Goal: Information Seeking & Learning: Check status

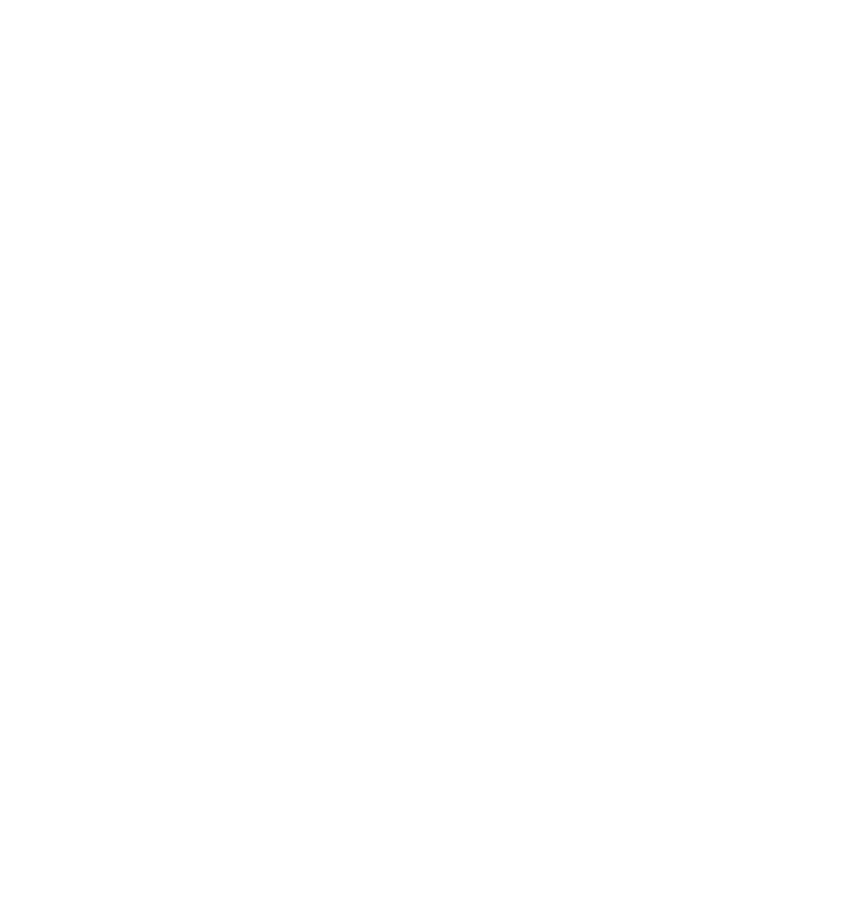
drag, startPoint x: 0, startPoint y: 0, endPoint x: 846, endPoint y: 539, distance: 1002.9
click at [846, 0] on html at bounding box center [428, 0] width 856 height 0
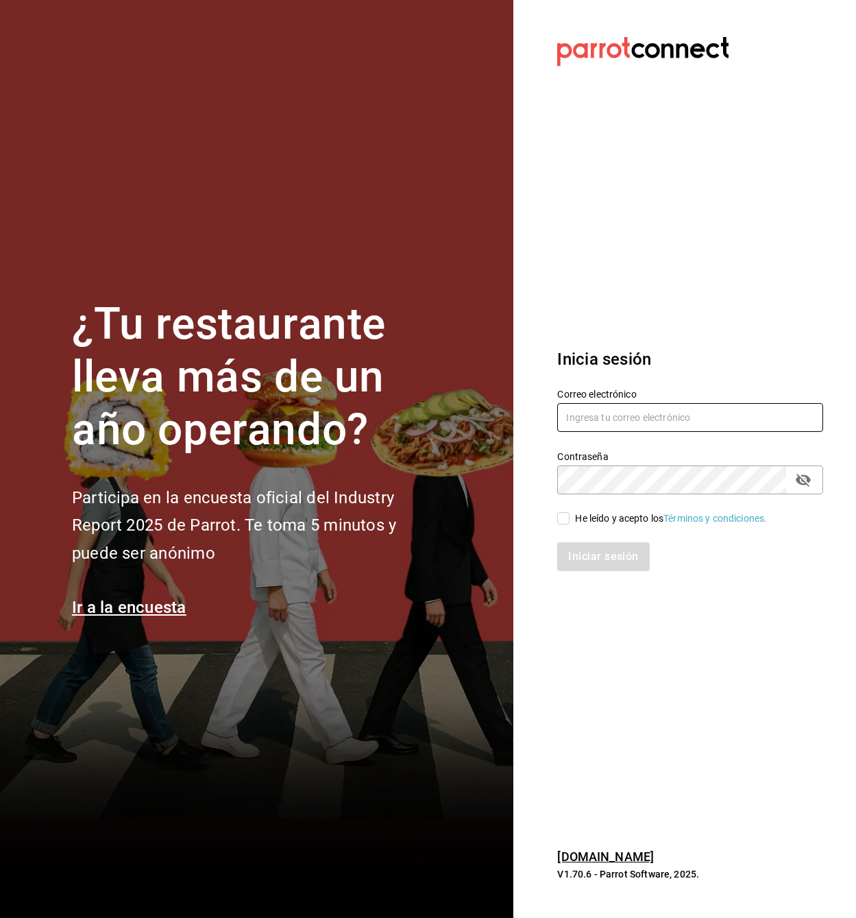
type input "[EMAIL_ADDRESS][PERSON_NAME][DOMAIN_NAME]"
click at [564, 518] on input "He leído y acepto los Términos y condiciones." at bounding box center [563, 518] width 12 height 12
checkbox input "true"
click at [579, 552] on button "Iniciar sesión" at bounding box center [603, 556] width 93 height 29
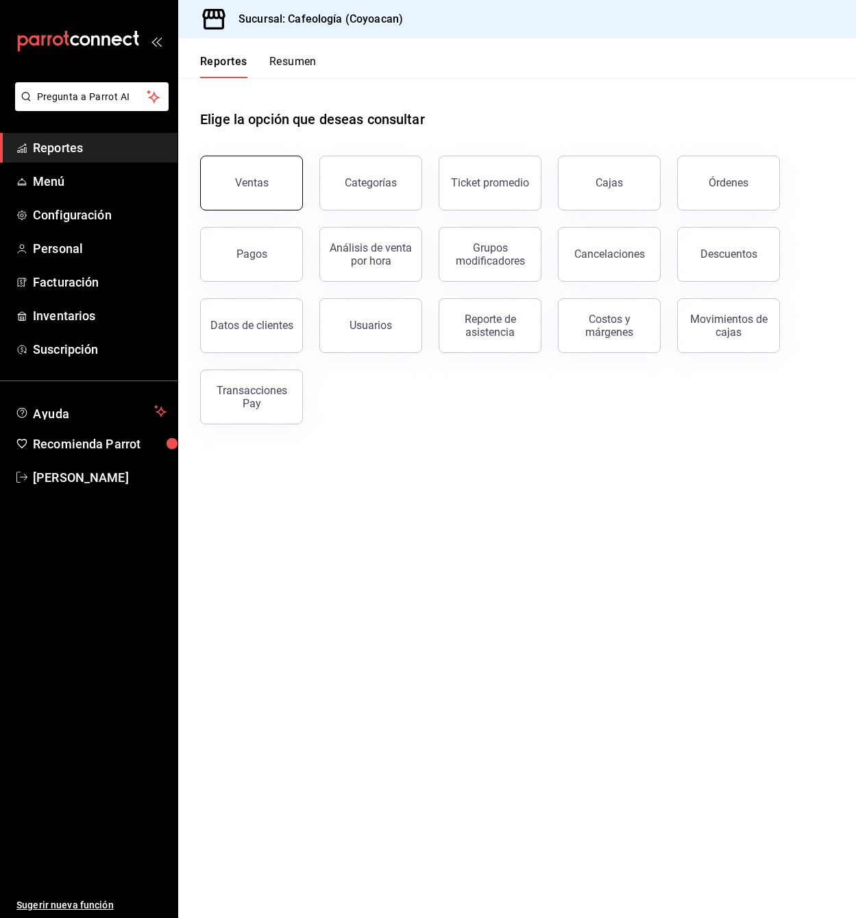
click at [266, 187] on div "Ventas" at bounding box center [252, 182] width 34 height 13
click at [266, 187] on html "Pregunta a Parrot AI Reportes Menú Configuración Personal Facturación Inventari…" at bounding box center [428, 459] width 856 height 918
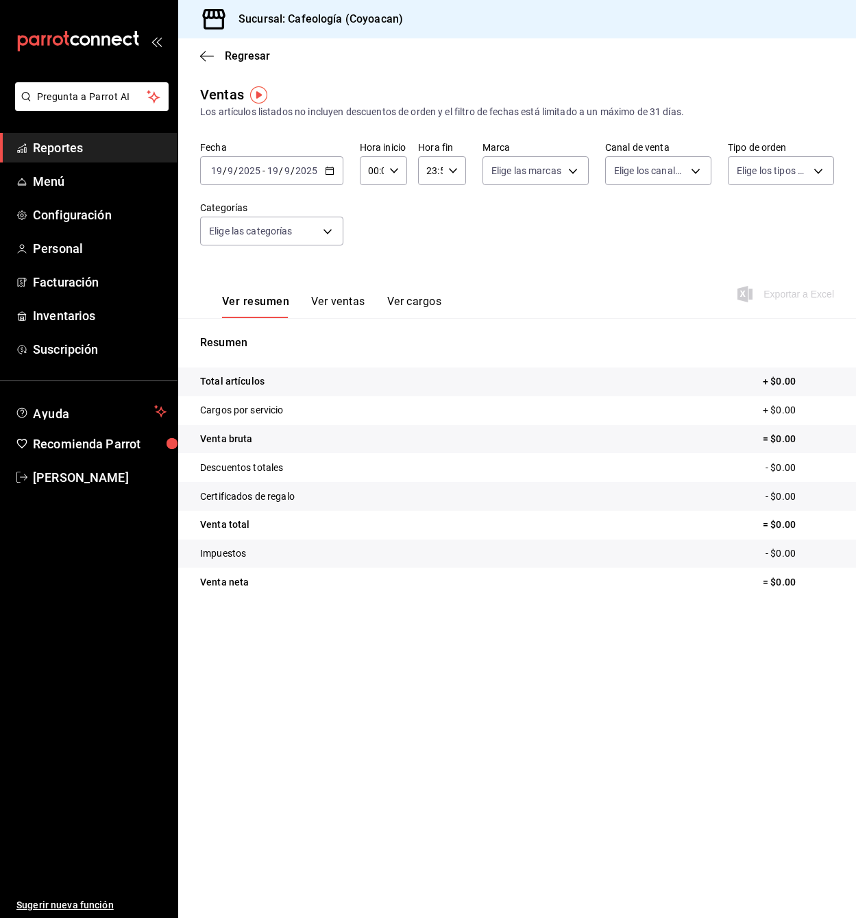
click at [290, 173] on div "[DATE] [DATE]" at bounding box center [291, 170] width 53 height 11
click at [239, 234] on li "Ayer" at bounding box center [265, 243] width 128 height 31
click at [32, 148] on link "Reportes" at bounding box center [89, 147] width 178 height 29
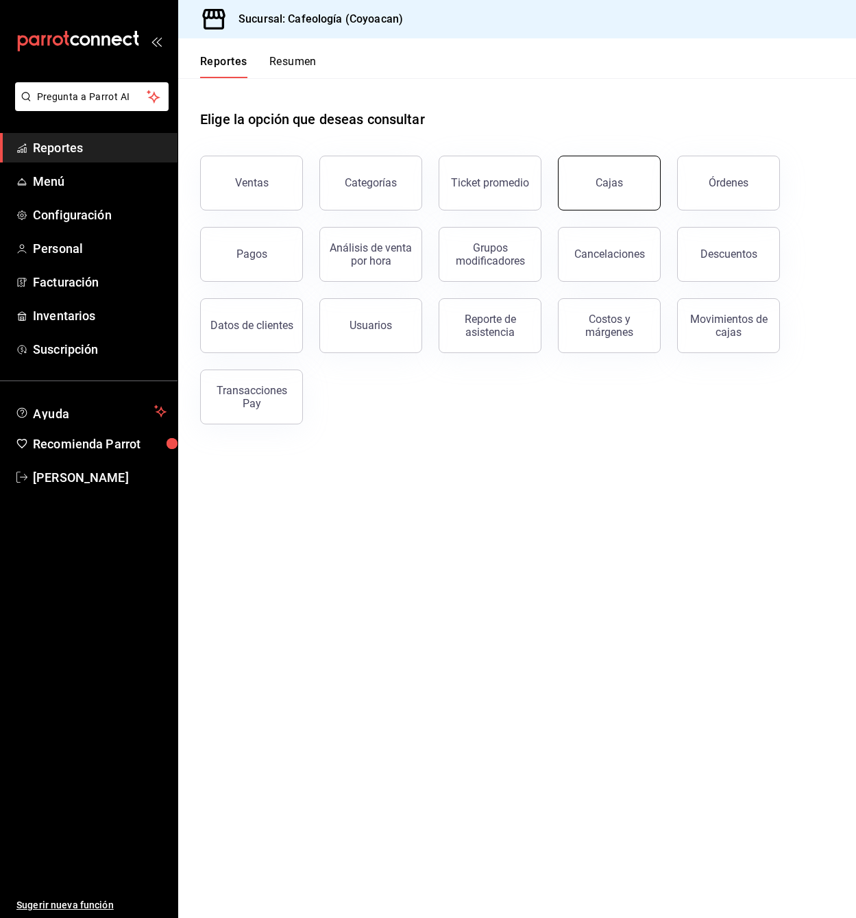
click at [615, 173] on link "Cajas" at bounding box center [609, 183] width 103 height 55
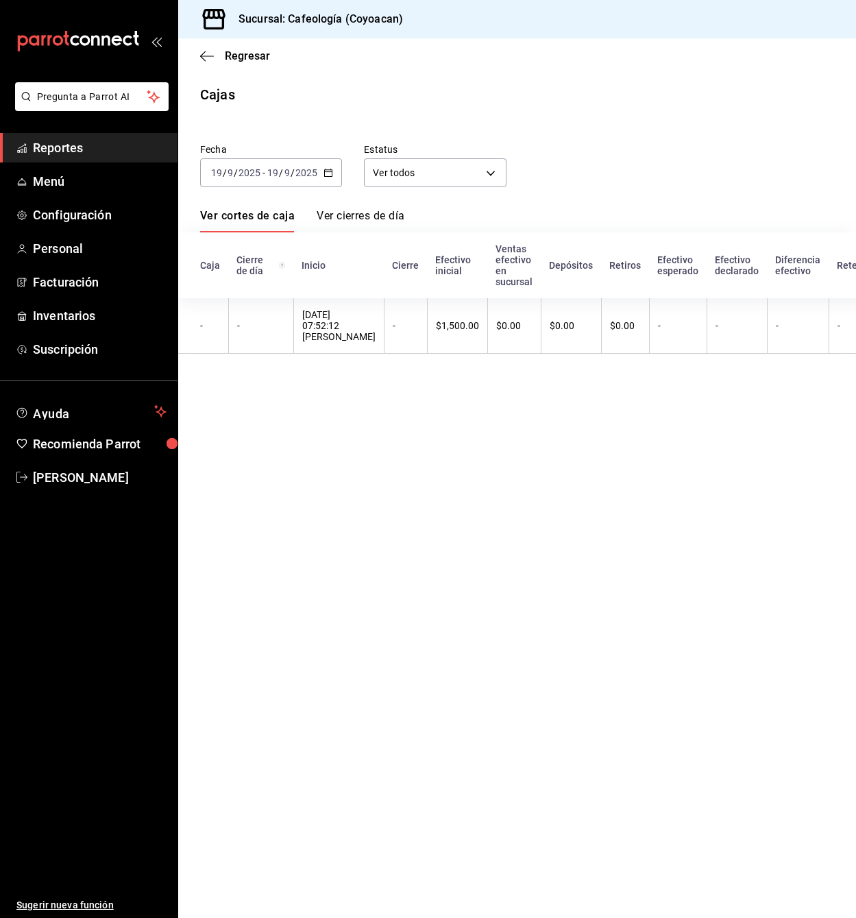
click at [313, 172] on input "2025" at bounding box center [306, 172] width 23 height 11
click at [328, 171] on icon "button" at bounding box center [329, 173] width 10 height 10
click at [252, 242] on span "Ayer" at bounding box center [265, 245] width 106 height 14
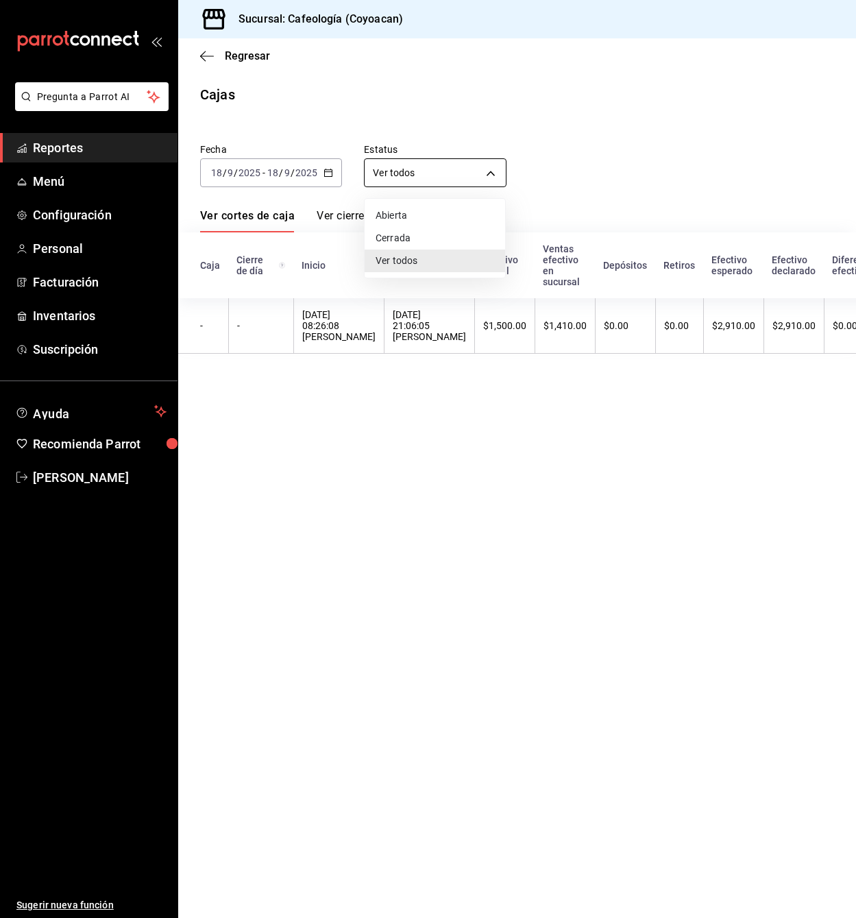
click at [390, 178] on body "Pregunta a Parrot AI Reportes Menú Configuración Personal Facturación Inventari…" at bounding box center [428, 459] width 856 height 918
click at [402, 219] on li "Abierta" at bounding box center [435, 215] width 141 height 23
type input "OPEN"
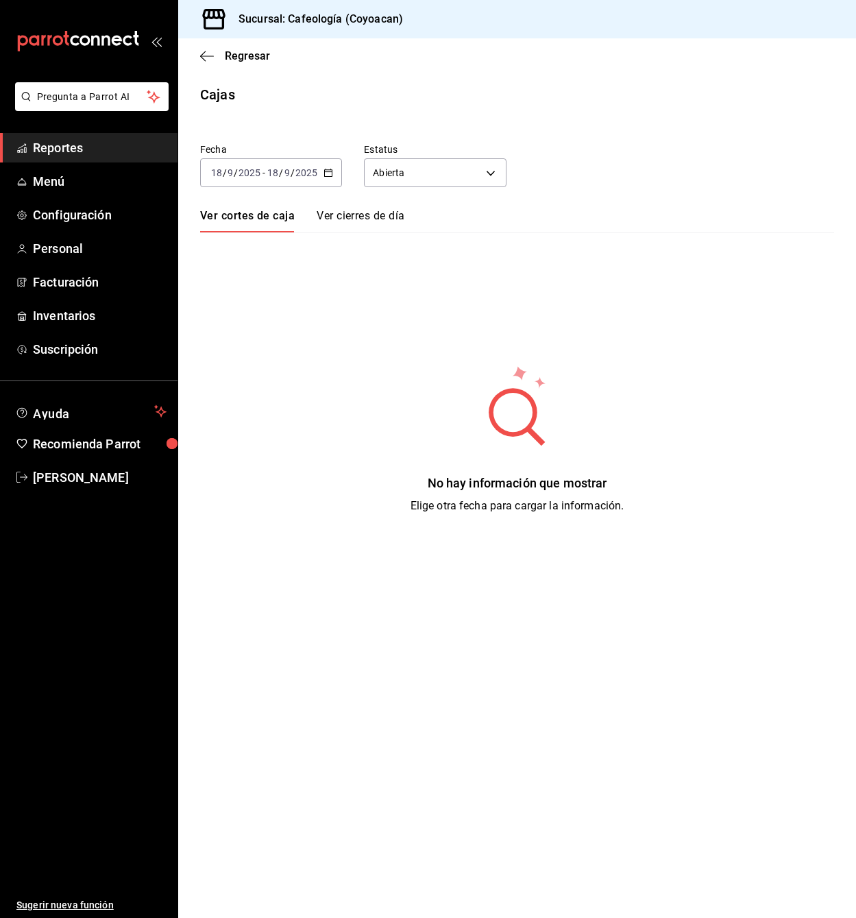
click at [274, 177] on input "18" at bounding box center [273, 172] width 12 height 11
click at [232, 247] on span "Ayer" at bounding box center [265, 245] width 106 height 14
click at [228, 219] on link "Ver cortes de caja" at bounding box center [247, 220] width 95 height 23
click at [354, 220] on link "Ver cierres de día" at bounding box center [361, 220] width 88 height 23
click at [255, 219] on link "Ver cortes de caja" at bounding box center [245, 220] width 91 height 23
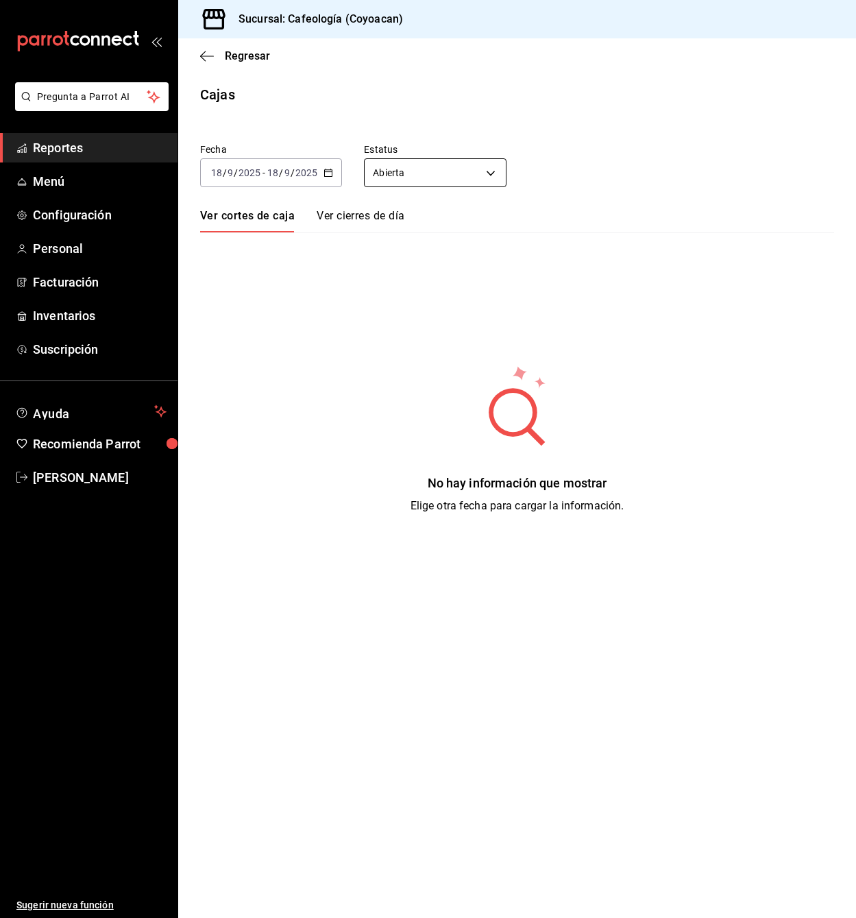
click at [441, 177] on body "Pregunta a Parrot AI Reportes Menú Configuración Personal Facturación Inventari…" at bounding box center [428, 459] width 856 height 918
click at [413, 241] on li "Cerrada" at bounding box center [435, 238] width 141 height 23
type input "CLOSED"
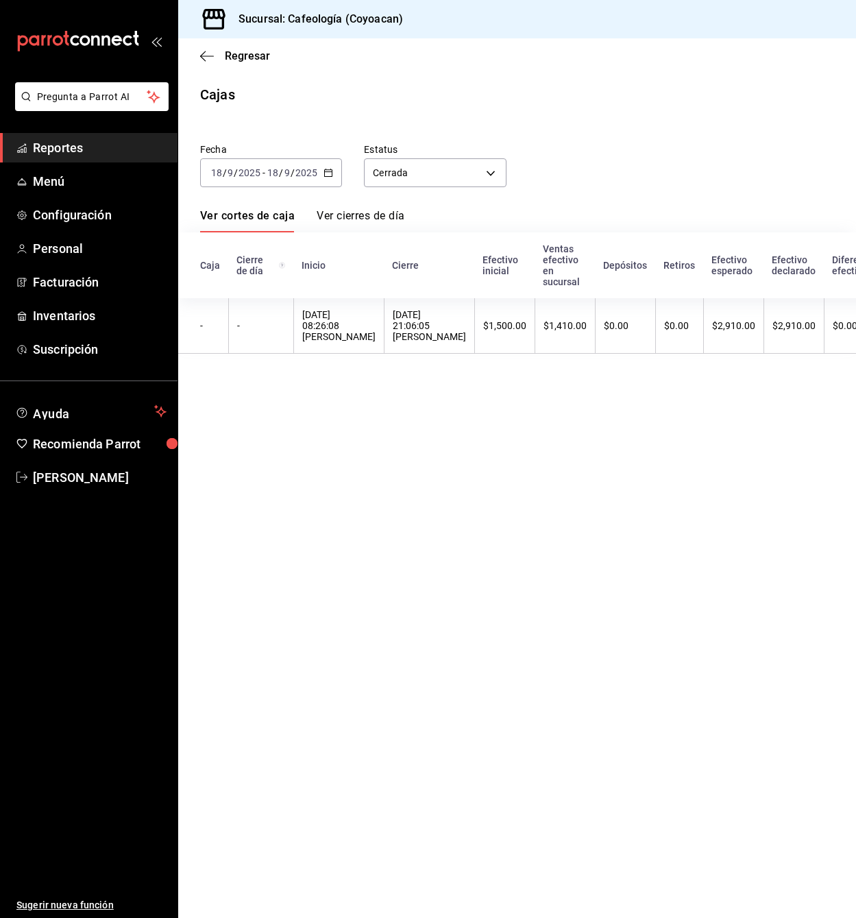
scroll to position [0, 409]
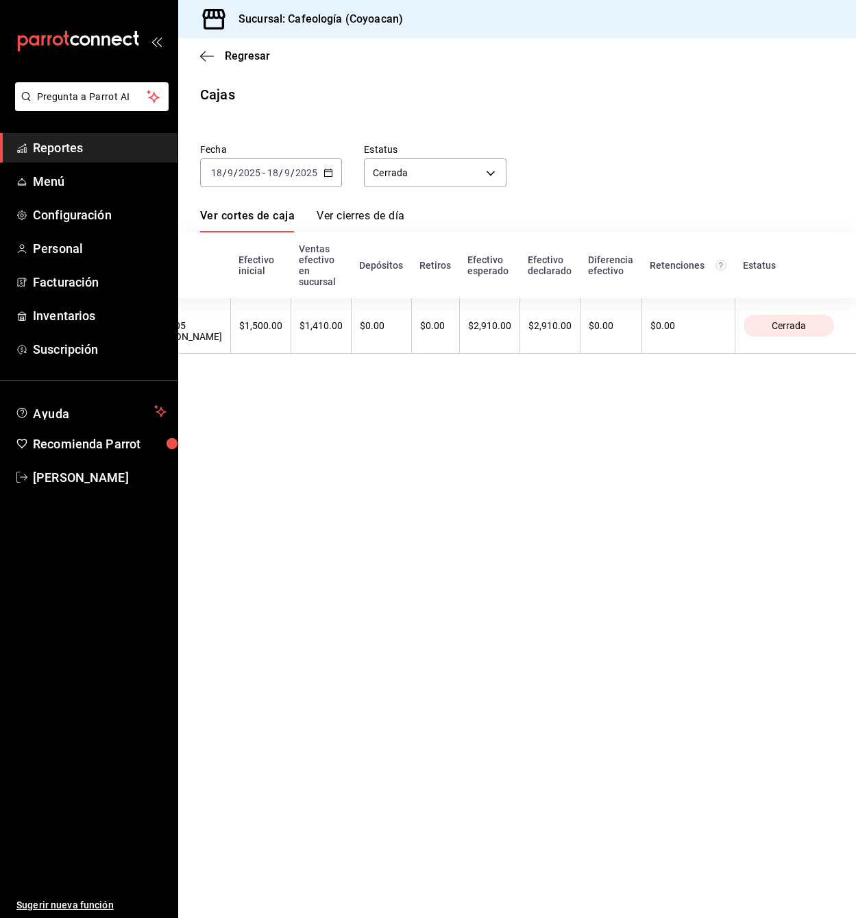
click at [642, 175] on div "Fecha 2025-09-18 18 / 9 / 2025 - 2025-09-18 18 / 9 / 2025 Estatus Cerrada CLOSED" at bounding box center [506, 154] width 656 height 66
click at [60, 290] on span "Facturación" at bounding box center [100, 282] width 134 height 19
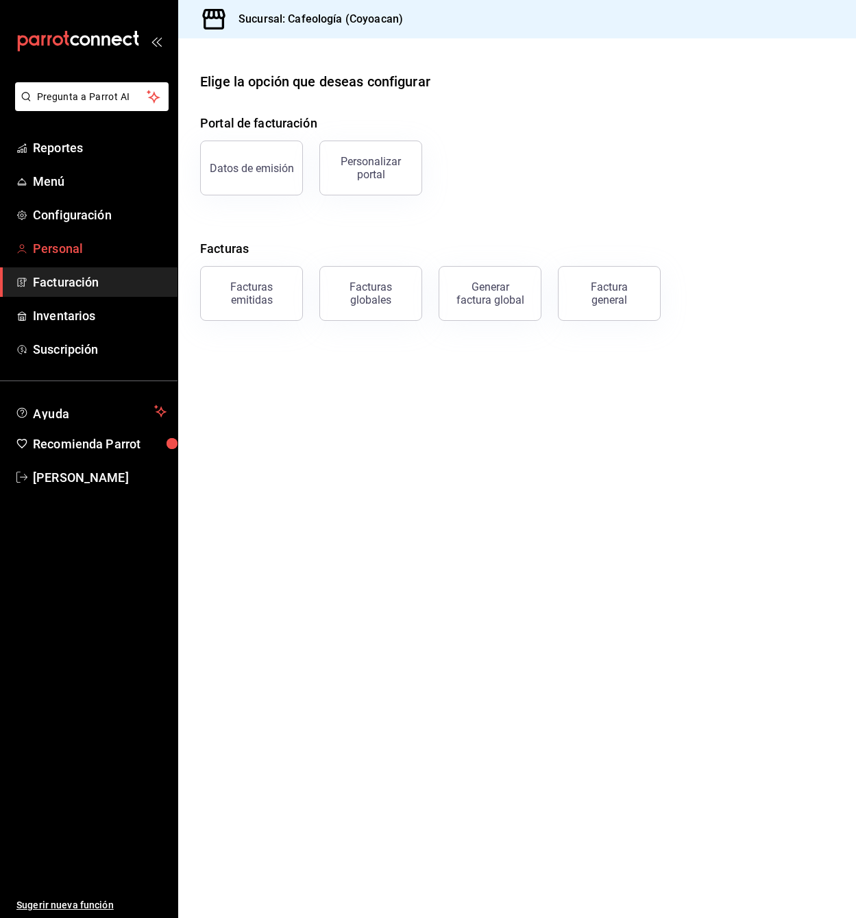
click at [66, 250] on span "Personal" at bounding box center [100, 248] width 134 height 19
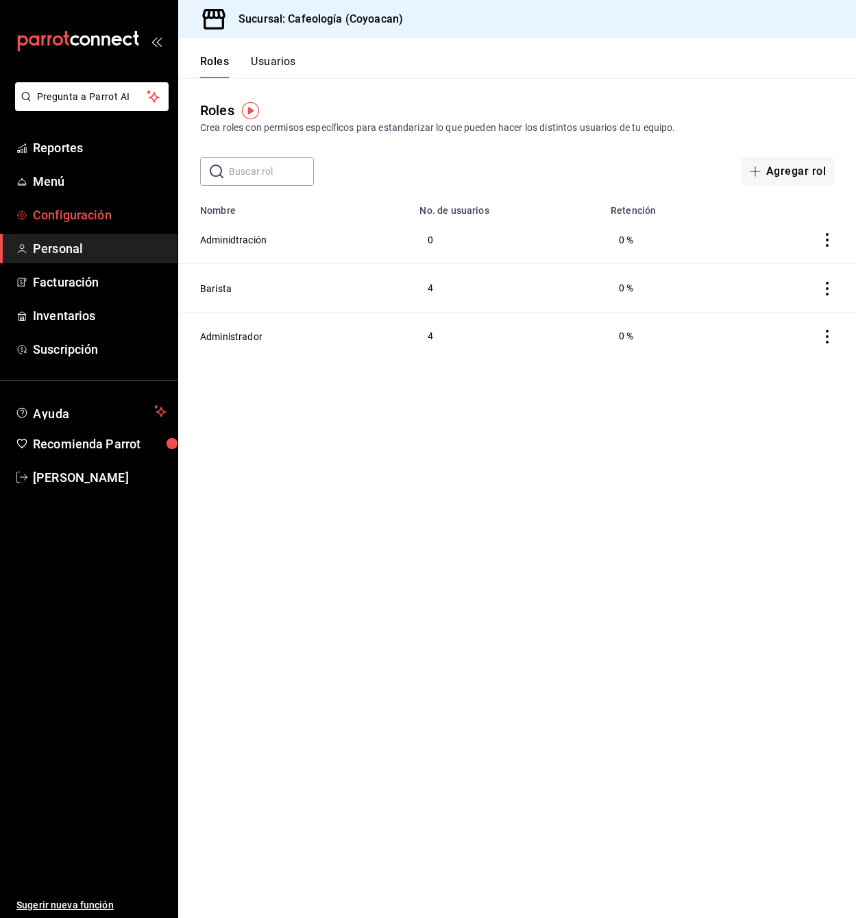
click at [86, 217] on span "Configuración" at bounding box center [100, 215] width 134 height 19
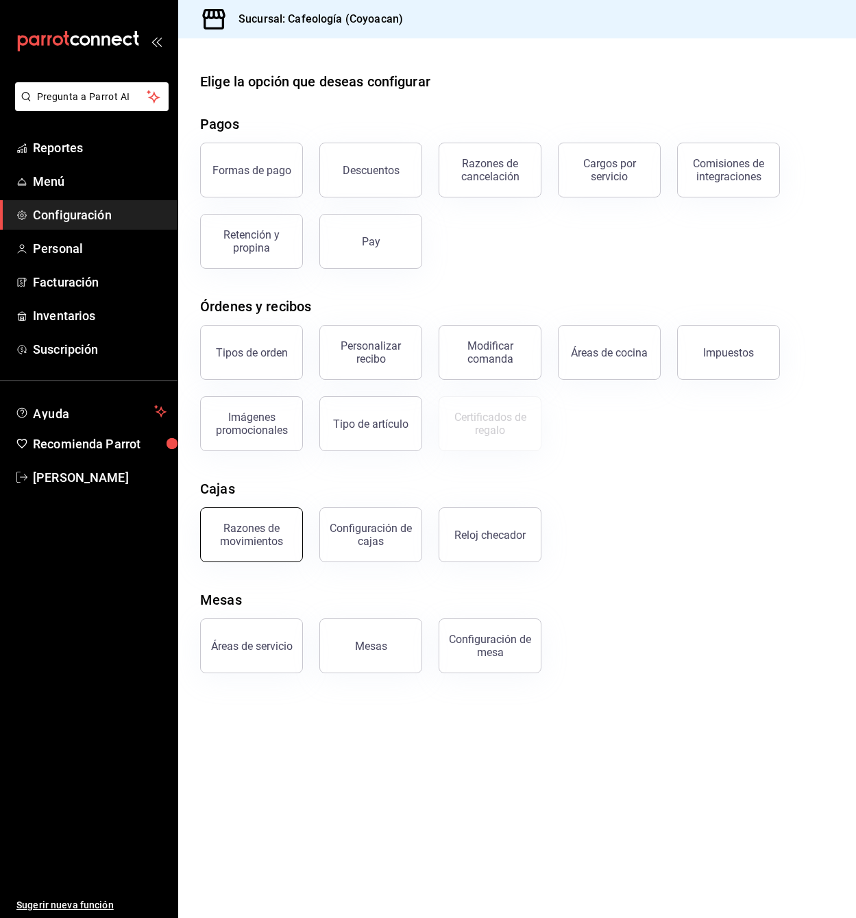
click at [260, 546] on div "Razones de movimientos" at bounding box center [251, 535] width 85 height 26
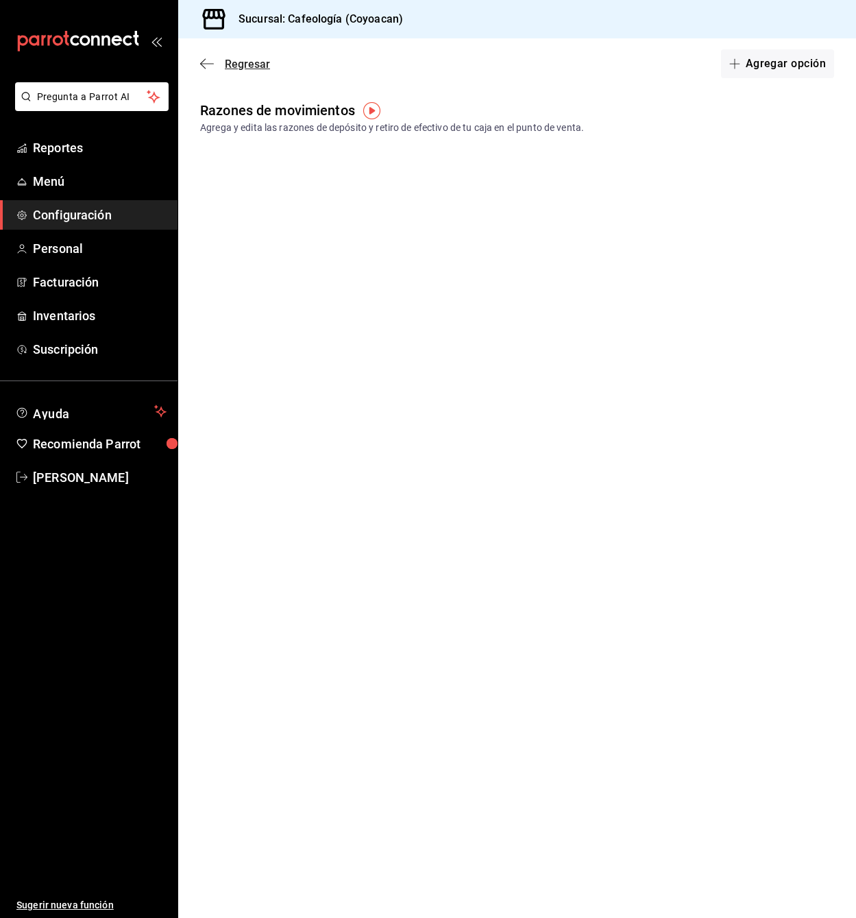
click at [209, 63] on icon "button" at bounding box center [207, 64] width 14 height 12
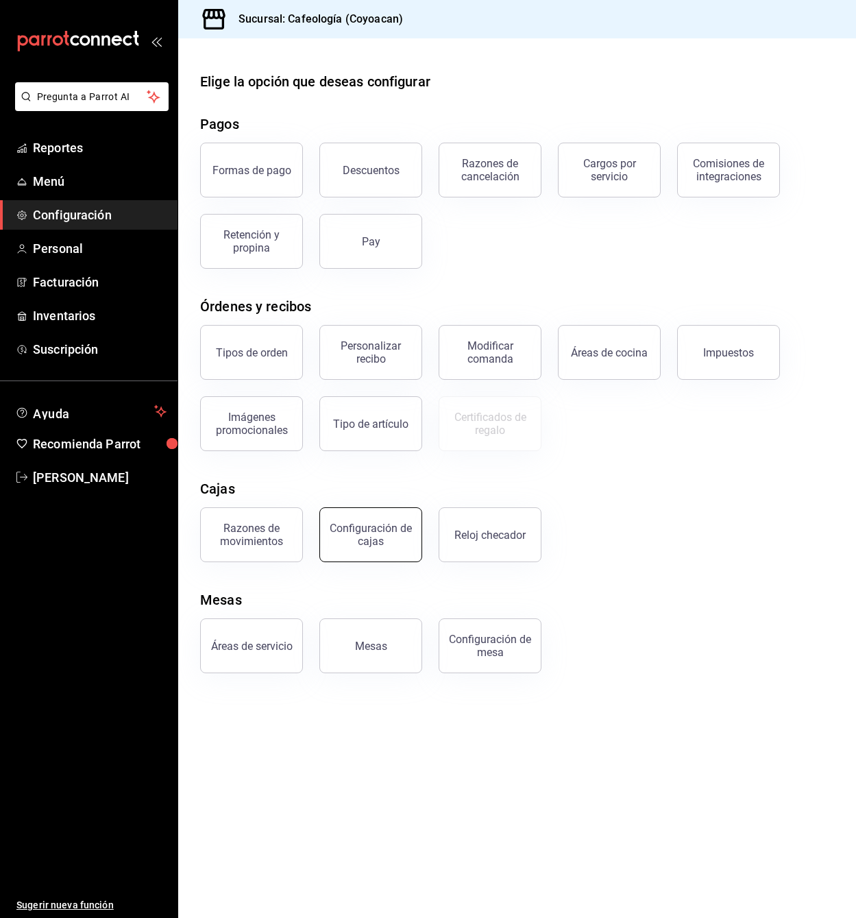
click at [389, 526] on div "Configuración de cajas" at bounding box center [370, 535] width 85 height 26
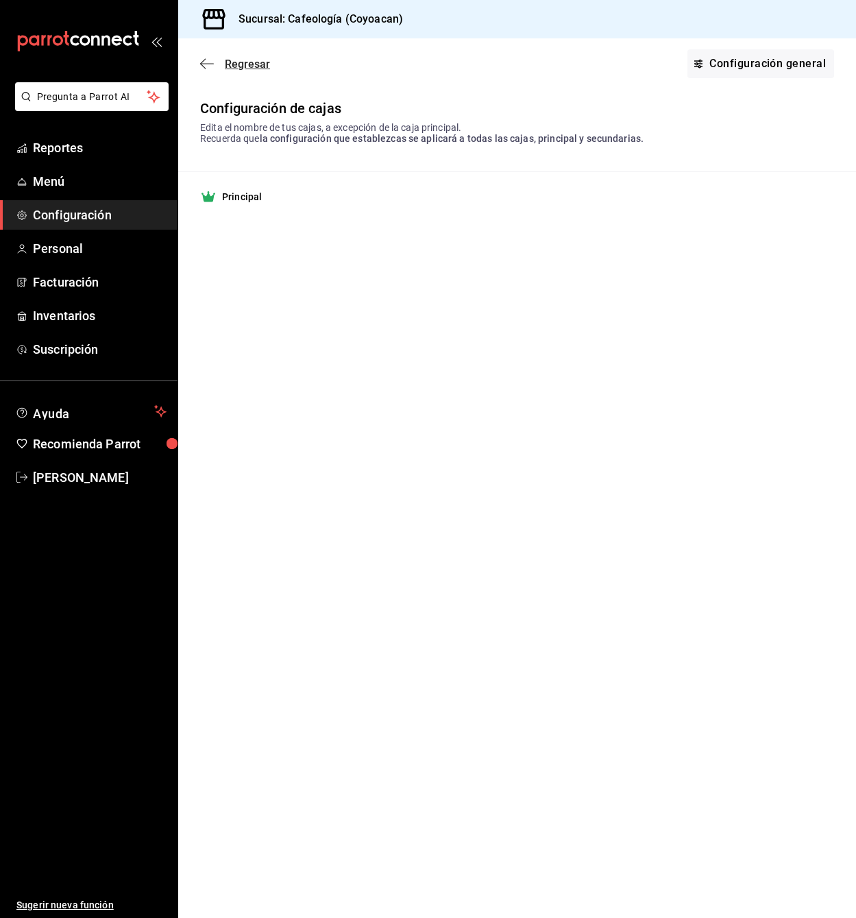
click at [202, 64] on icon "button" at bounding box center [207, 63] width 14 height 1
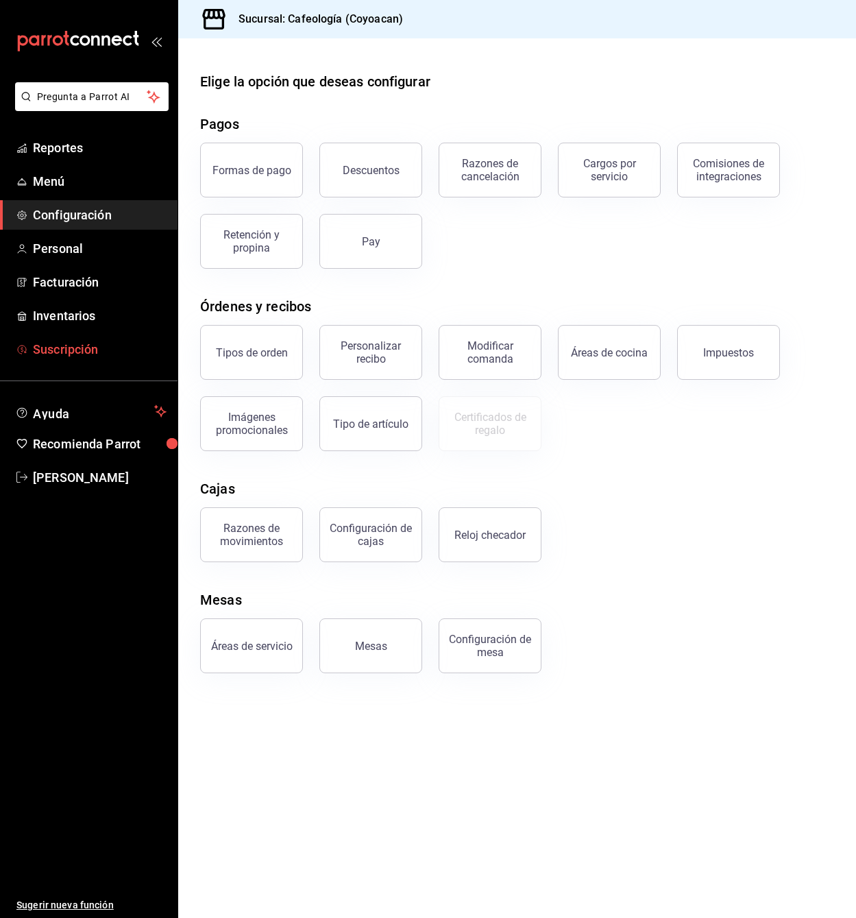
click at [82, 350] on span "Suscripción" at bounding box center [100, 349] width 134 height 19
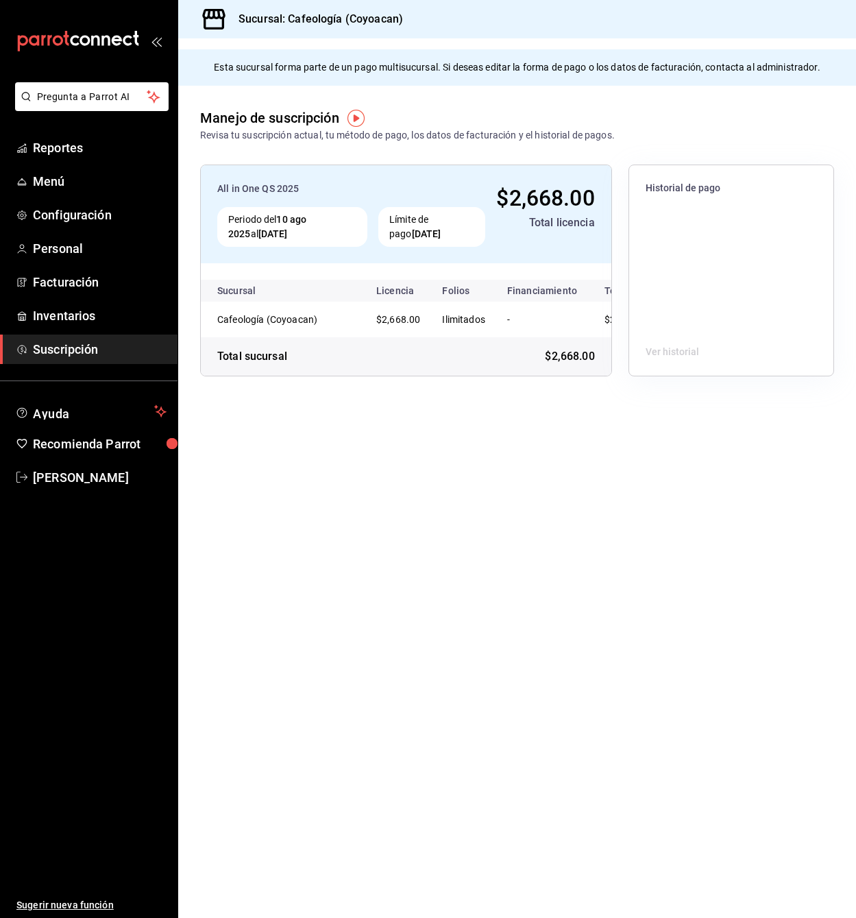
scroll to position [0, 55]
click at [70, 147] on span "Reportes" at bounding box center [100, 147] width 134 height 19
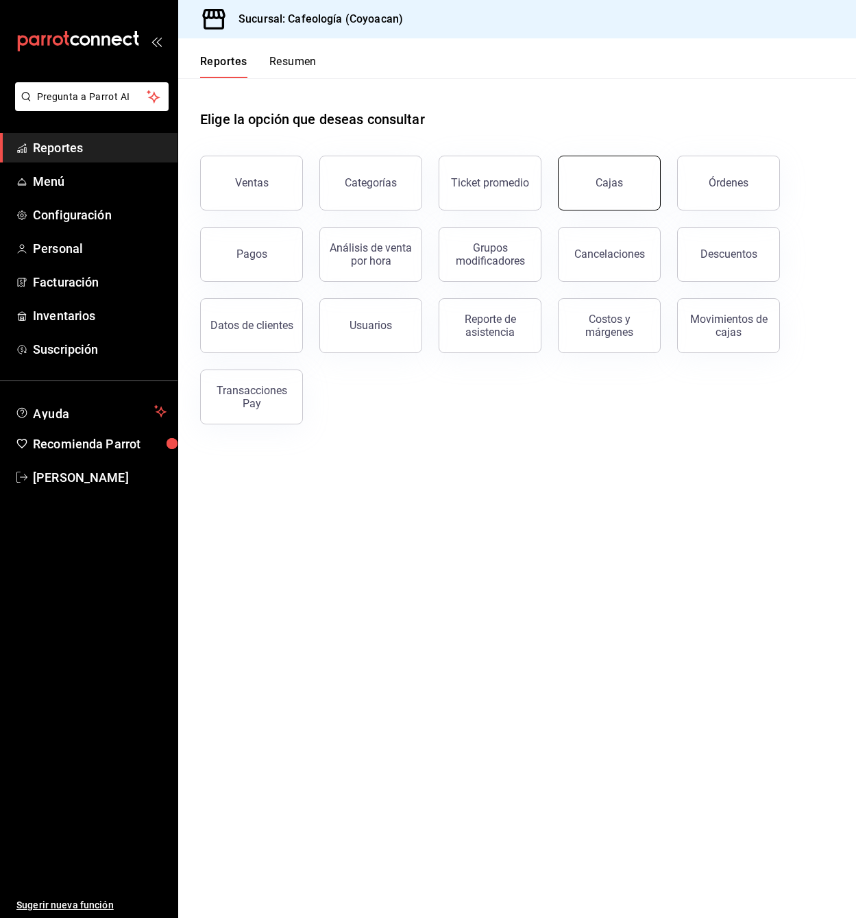
click at [594, 184] on link "Cajas" at bounding box center [609, 183] width 103 height 55
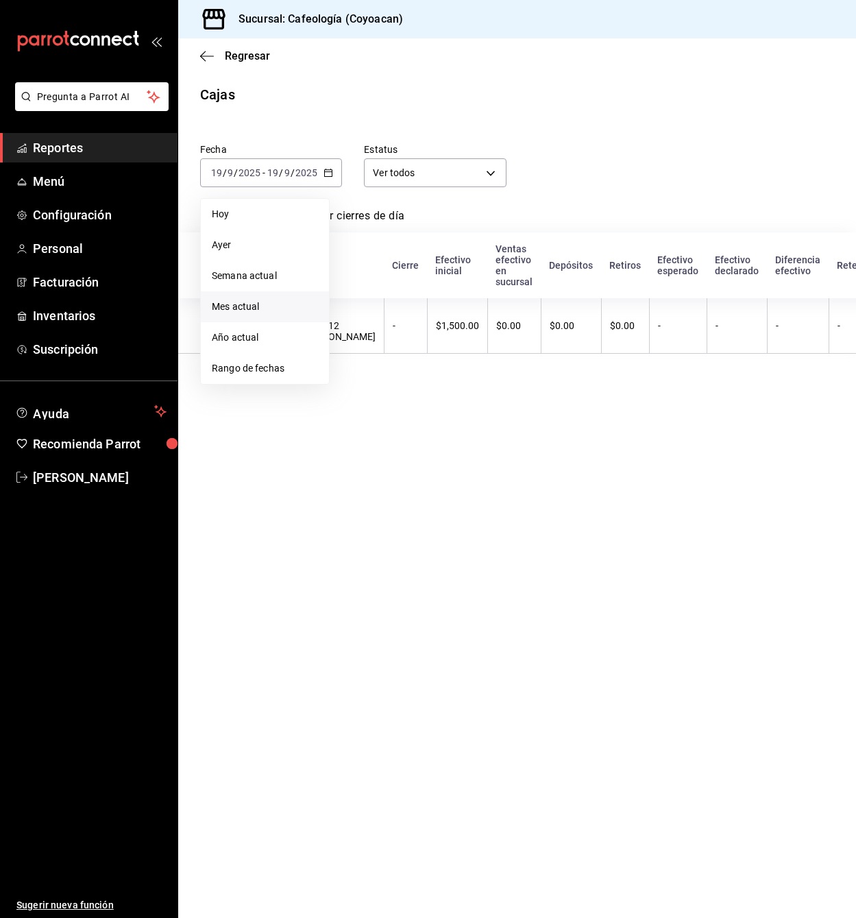
click at [245, 308] on span "Mes actual" at bounding box center [265, 307] width 106 height 14
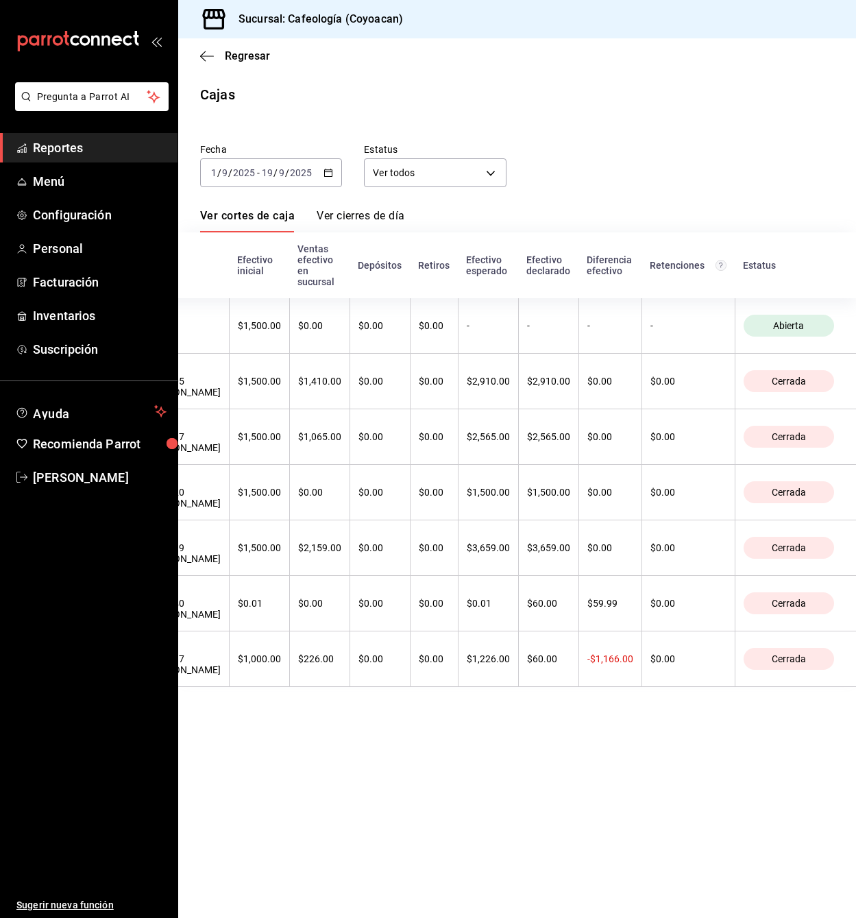
scroll to position [0, 411]
click at [91, 215] on span "Configuración" at bounding box center [100, 215] width 134 height 19
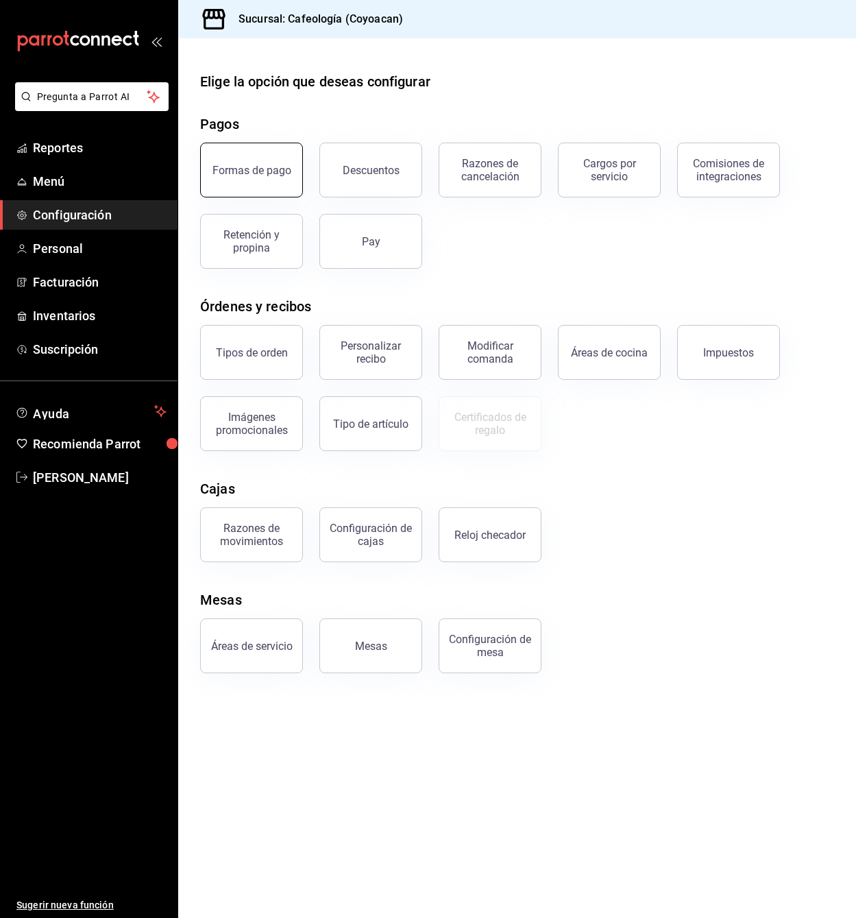
click at [264, 187] on button "Formas de pago" at bounding box center [251, 170] width 103 height 55
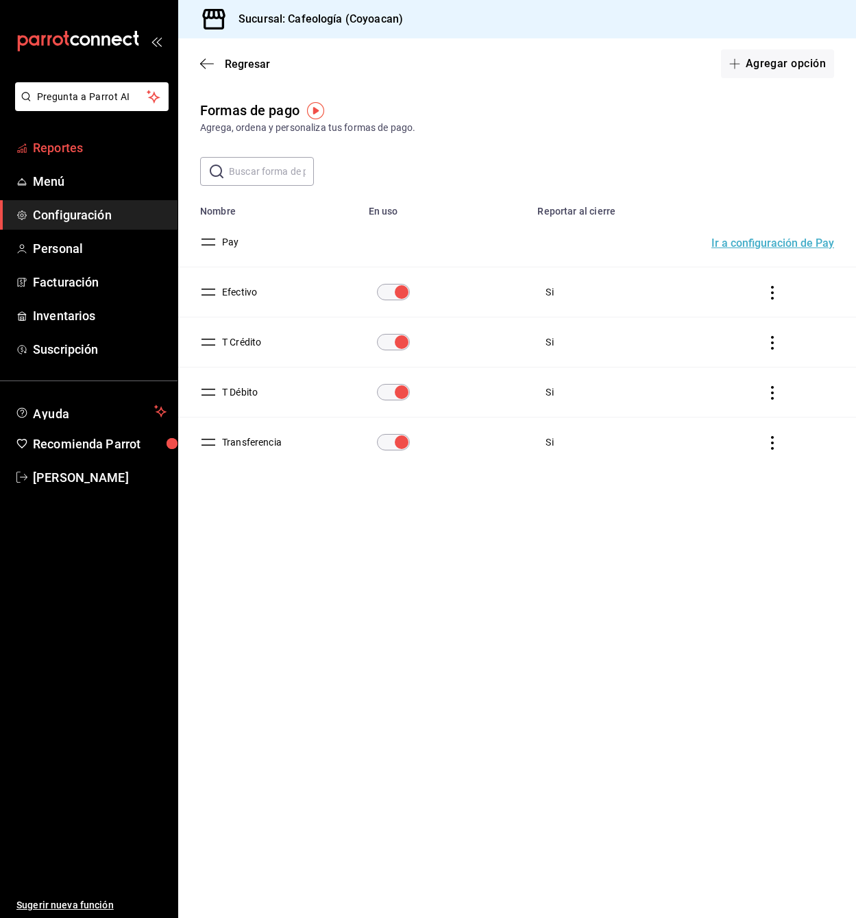
click at [63, 143] on span "Reportes" at bounding box center [100, 147] width 134 height 19
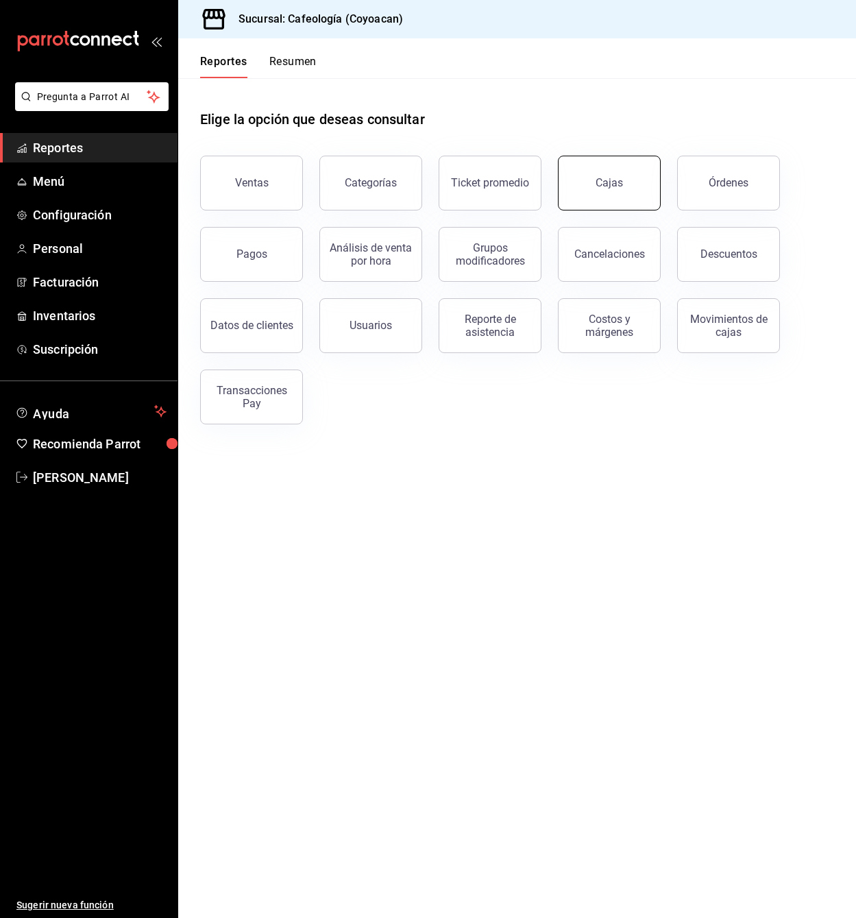
click at [602, 182] on div "Cajas" at bounding box center [610, 183] width 28 height 16
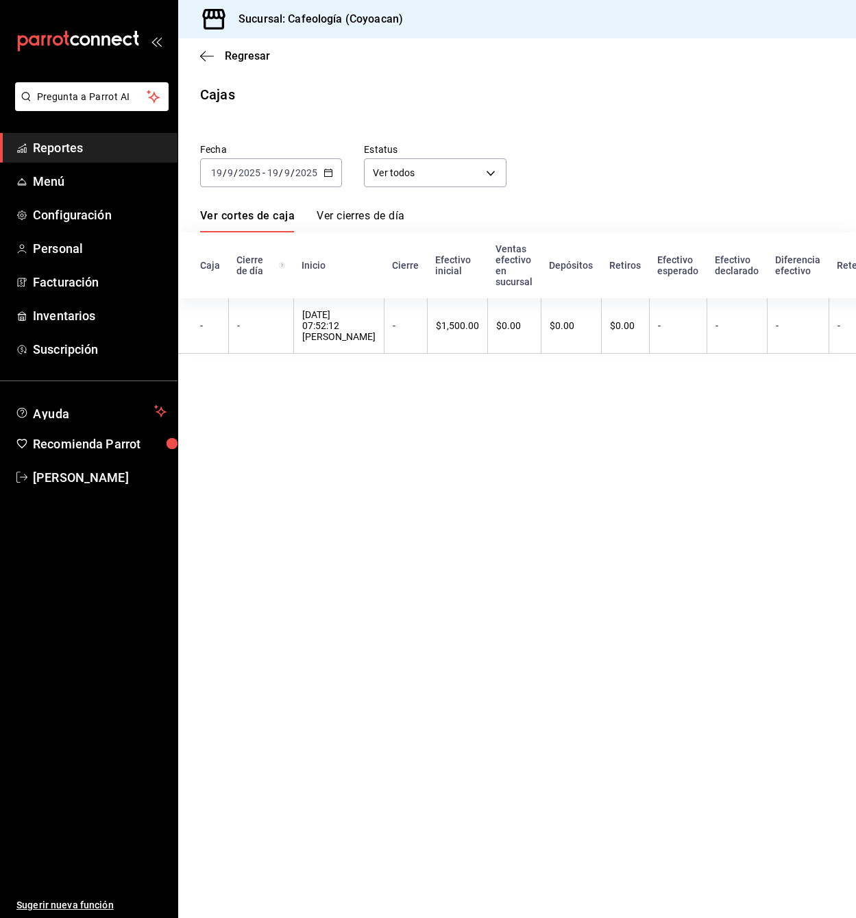
click at [317, 179] on div "2025-09-19 19 / 9 / 2025 - 2025-09-19 19 / 9 / 2025" at bounding box center [271, 172] width 142 height 29
click at [249, 313] on span "Mes actual" at bounding box center [265, 307] width 106 height 14
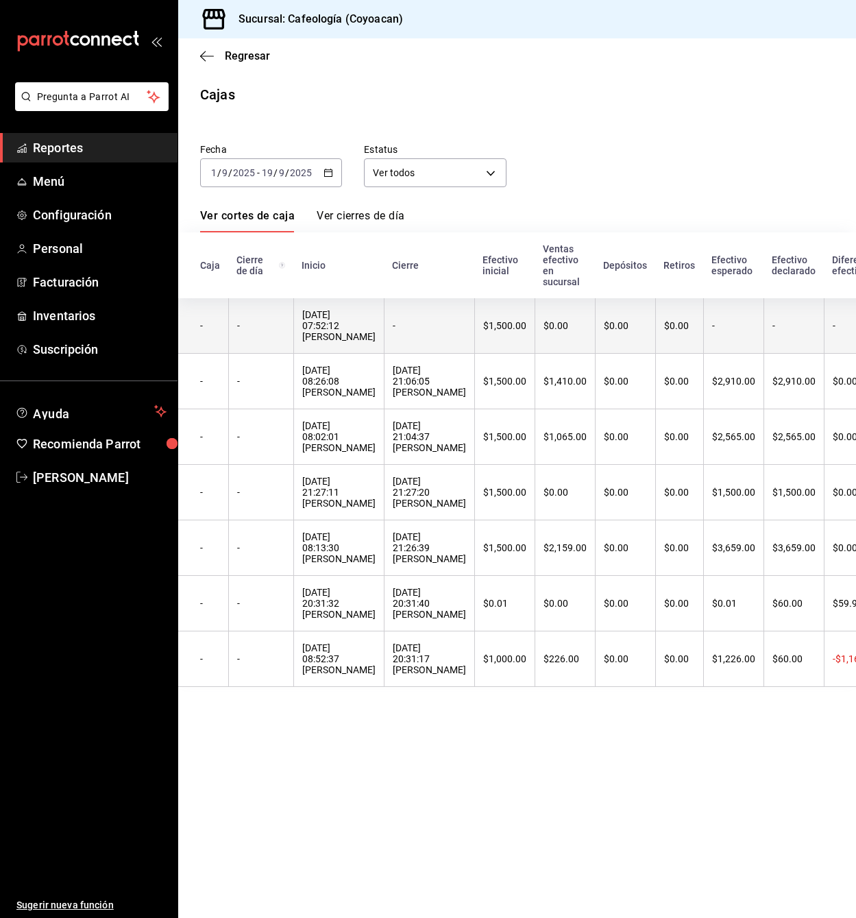
click at [474, 336] on th "-" at bounding box center [429, 326] width 90 height 56
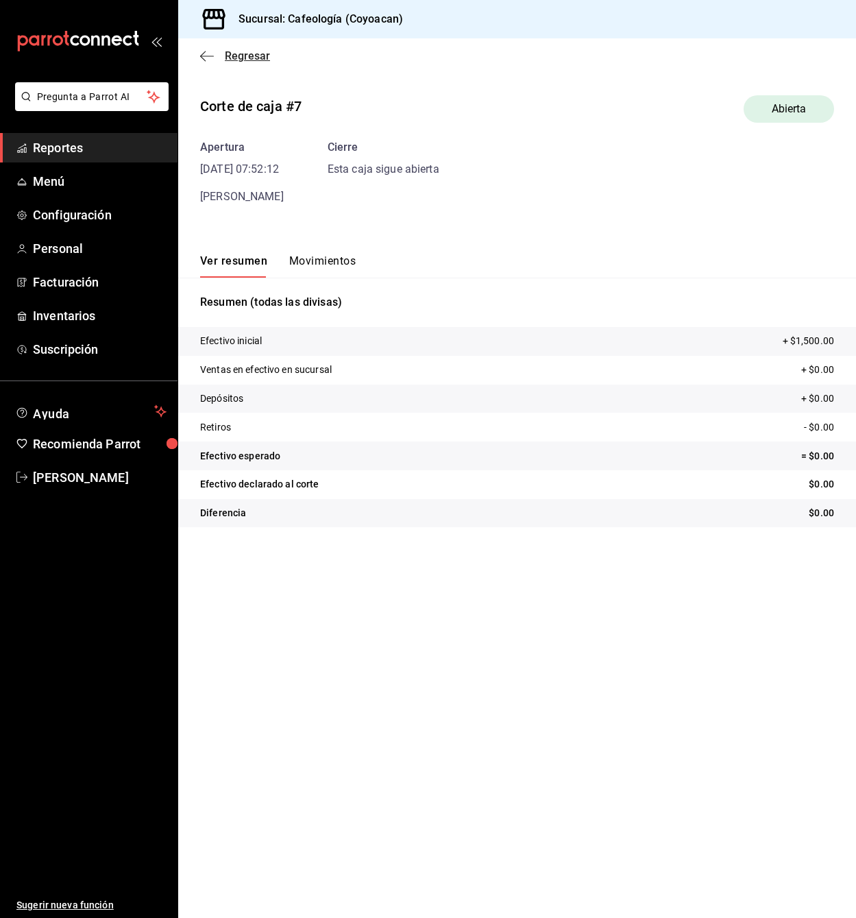
click at [209, 57] on icon "button" at bounding box center [207, 56] width 14 height 12
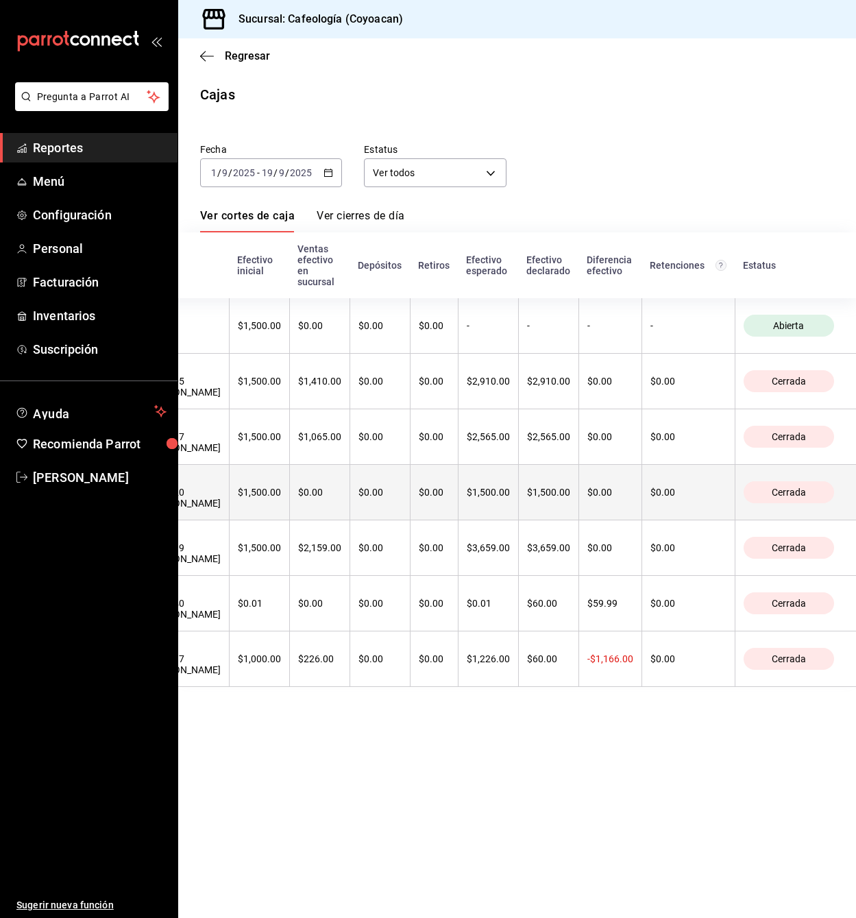
scroll to position [0, 411]
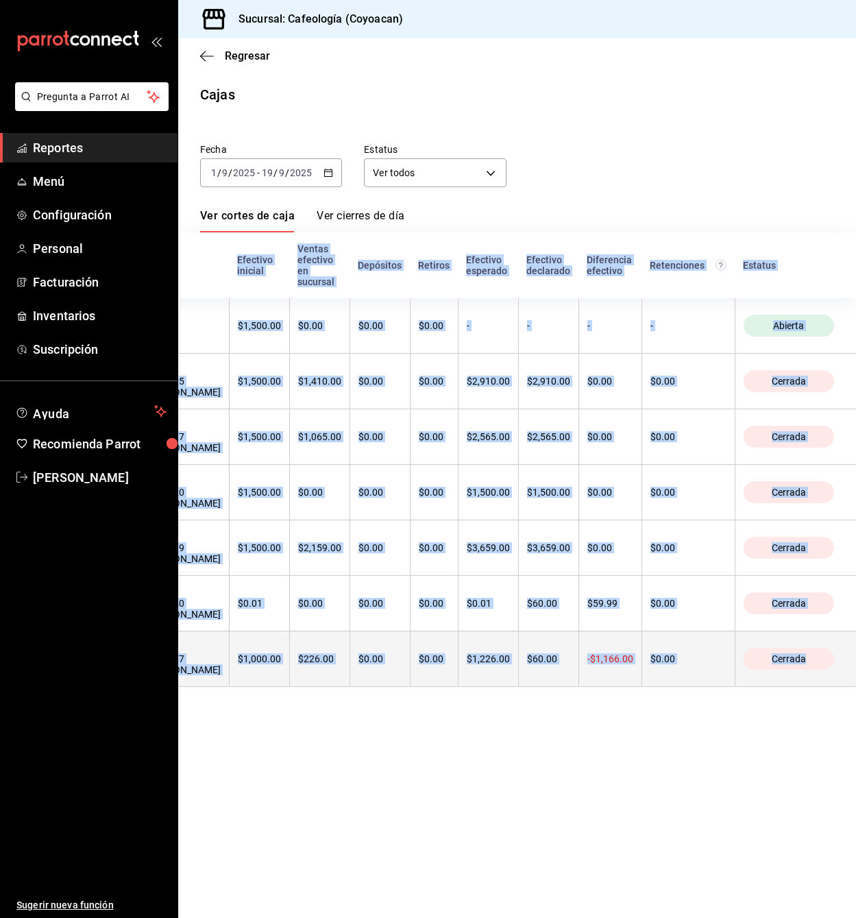
drag, startPoint x: 200, startPoint y: 269, endPoint x: 829, endPoint y: 676, distance: 748.6
click at [829, 676] on table "Caja Cierre de día Inicio Cierre Efectivo inicial Ventas efectivo en sucursal D…" at bounding box center [394, 459] width 923 height 454
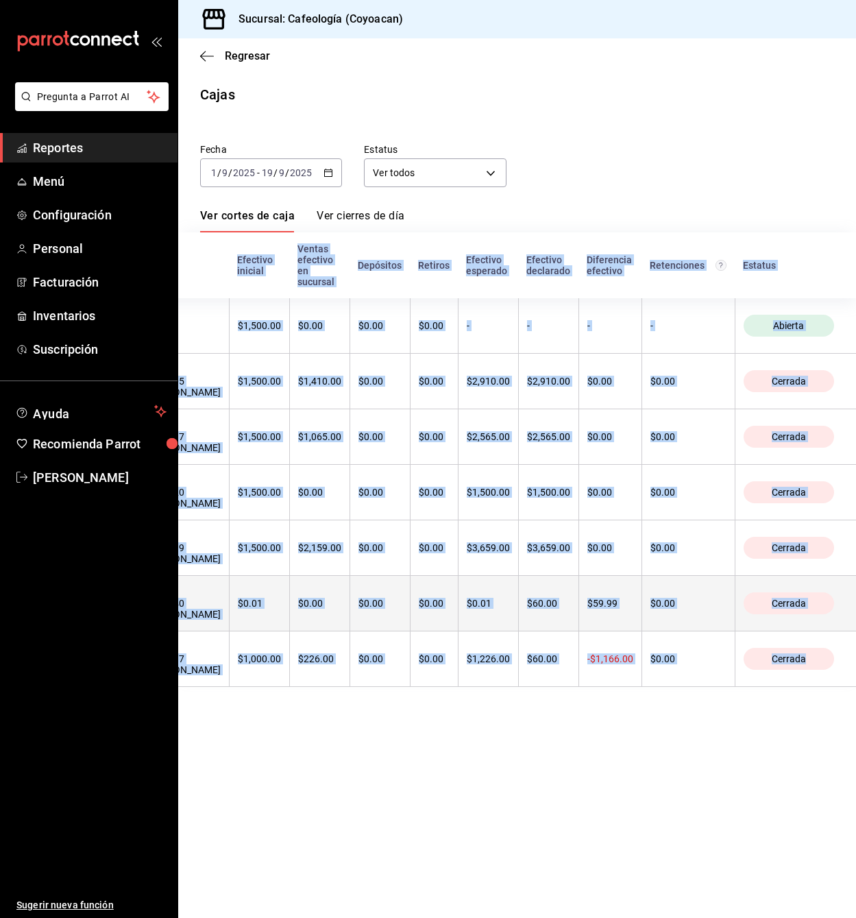
copy table "Caja Cierre de día Inicio Cierre Efectivo inicial Ventas efectivo en sucursal D…"
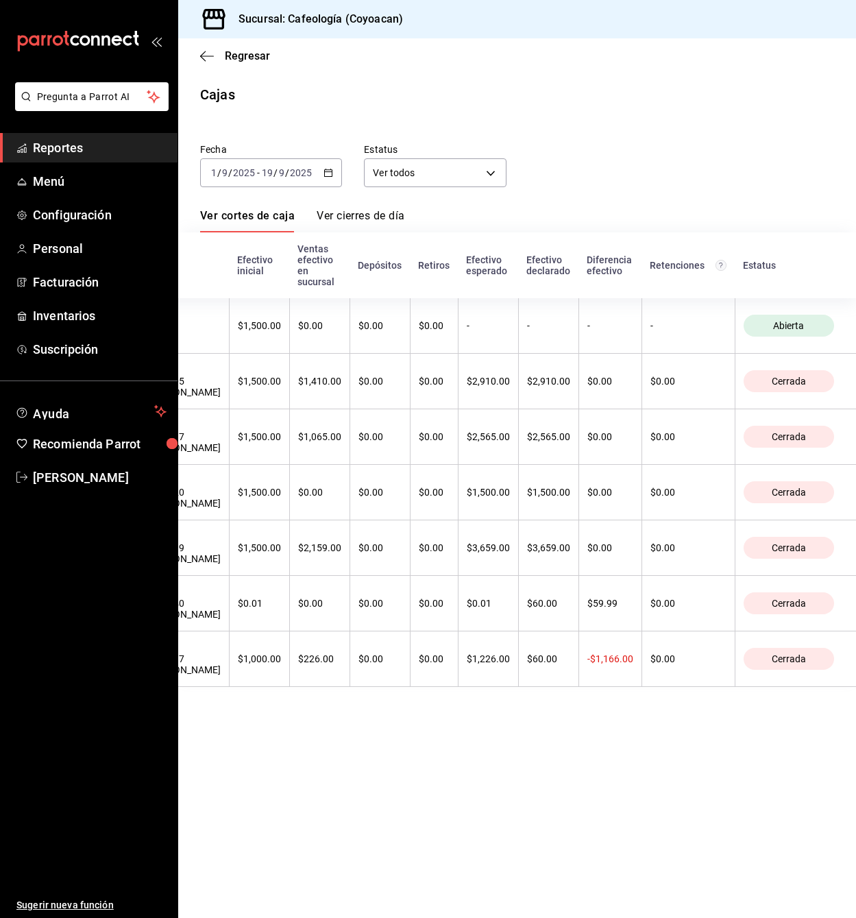
click at [601, 101] on div "Cajas" at bounding box center [517, 94] width 678 height 21
click at [79, 354] on span "Suscripción" at bounding box center [100, 349] width 134 height 19
